Goal: Navigation & Orientation: Understand site structure

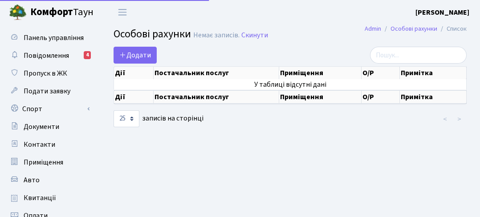
select select "25"
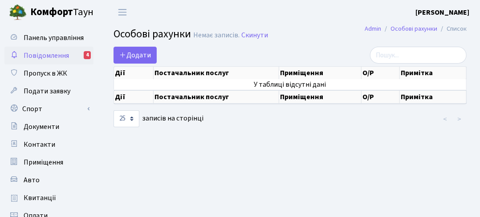
click at [39, 59] on span "Повідомлення" at bounding box center [46, 56] width 45 height 10
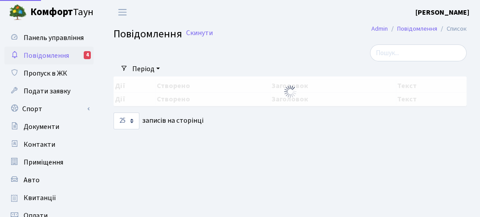
select select "25"
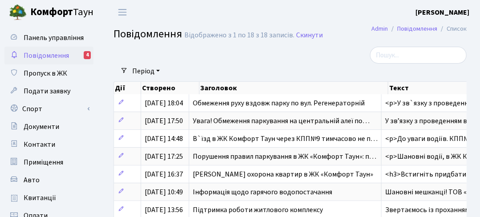
click at [84, 55] on div "4" at bounding box center [87, 55] width 7 height 8
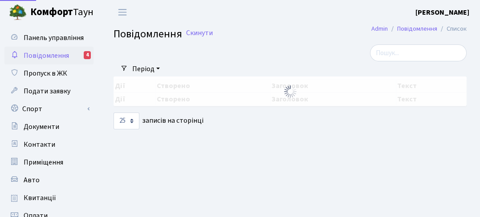
select select "25"
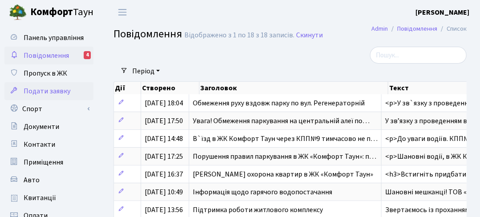
click at [45, 86] on span "Подати заявку" at bounding box center [47, 91] width 47 height 10
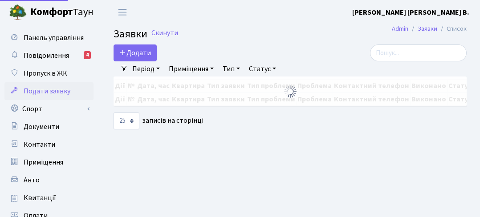
select select "25"
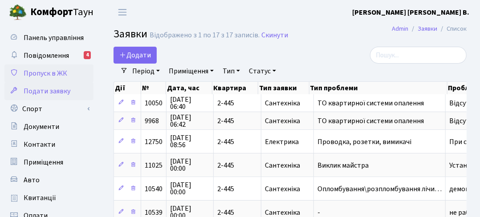
click at [34, 74] on span "Пропуск в ЖК" at bounding box center [46, 74] width 44 height 10
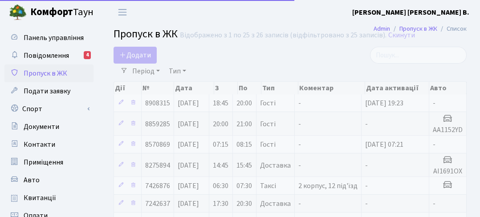
select select "25"
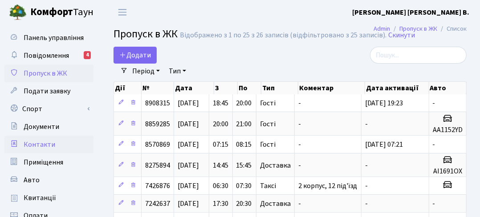
click at [42, 141] on span "Контакти" at bounding box center [40, 145] width 32 height 10
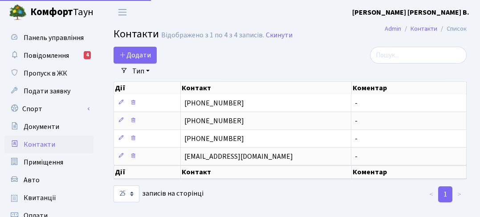
select select "25"
